Goal: Check status

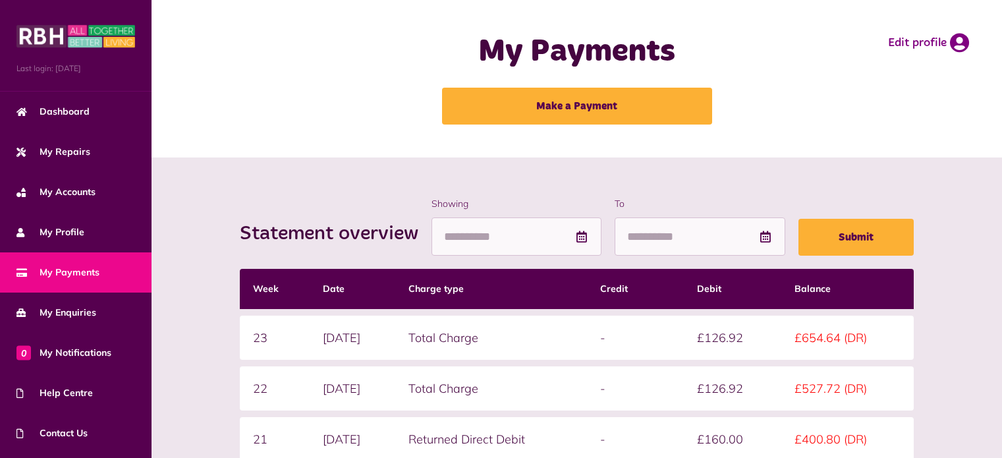
scroll to position [212, 0]
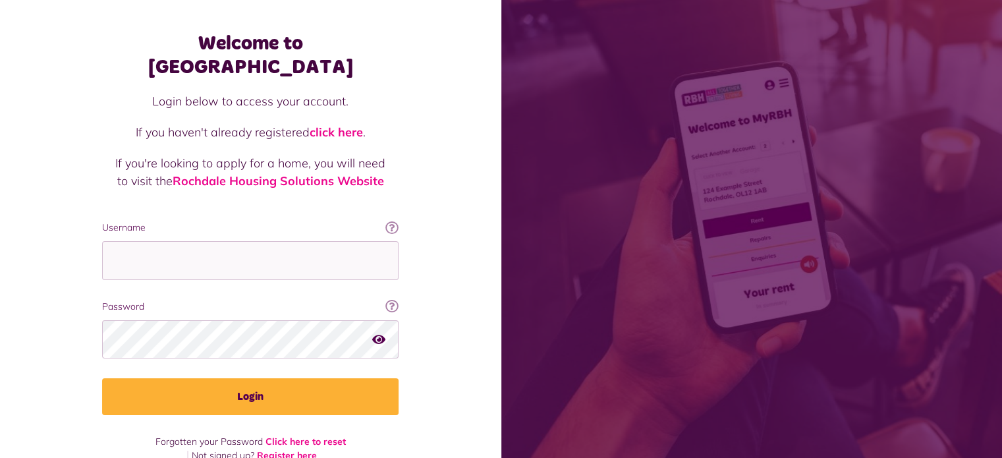
scroll to position [47, 0]
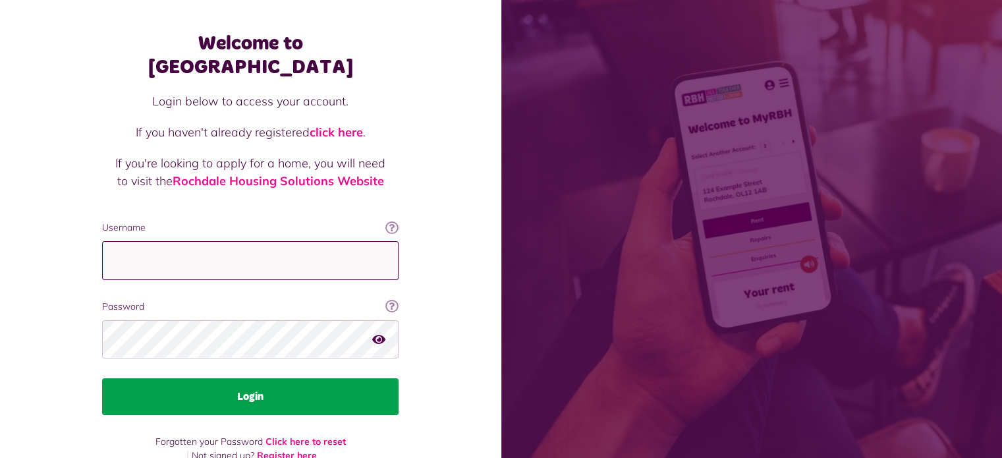
type input "**********"
click at [257, 378] on button "Login" at bounding box center [250, 396] width 297 height 37
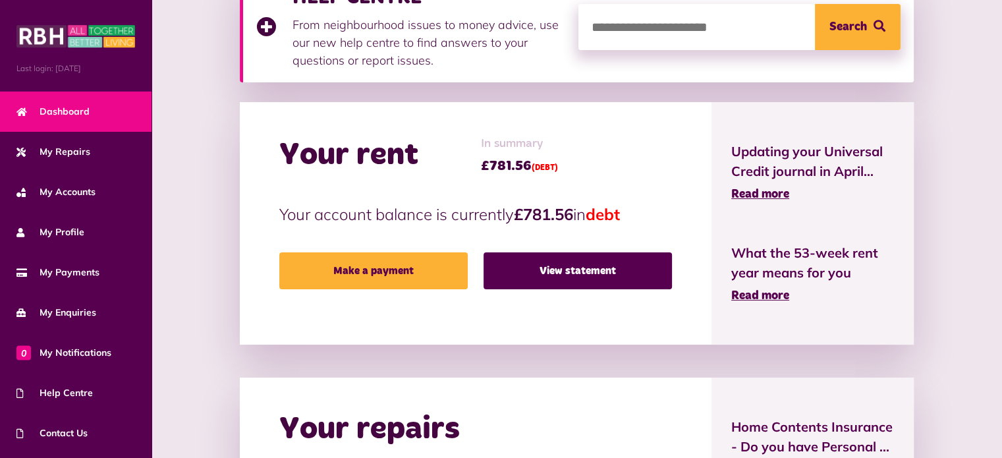
scroll to position [233, 0]
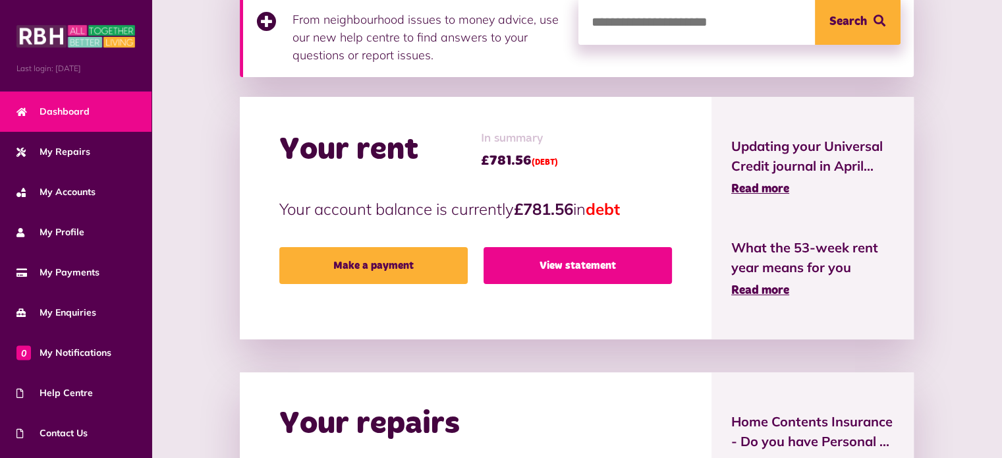
click at [580, 264] on link "View statement" at bounding box center [578, 265] width 188 height 37
